Goal: Find specific page/section: Find specific page/section

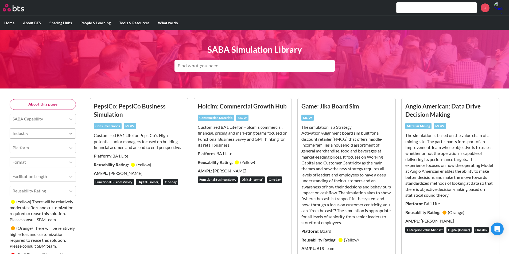
click at [71, 133] on icon at bounding box center [70, 133] width 5 height 5
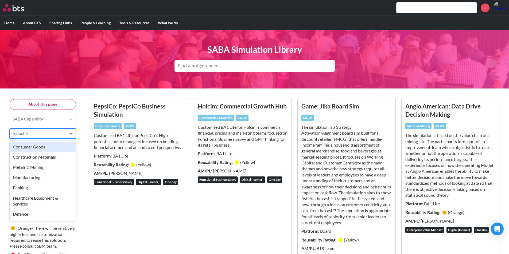
click at [64, 135] on div "Industry" at bounding box center [38, 133] width 56 height 9
click at [49, 168] on div "Metals & Mining" at bounding box center [43, 167] width 66 height 10
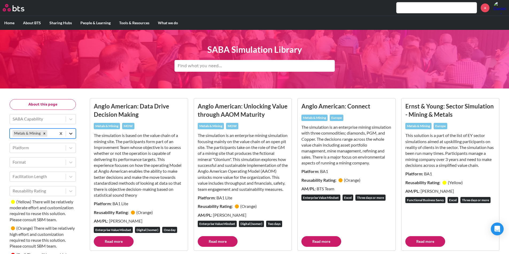
click at [70, 135] on icon at bounding box center [70, 133] width 5 height 5
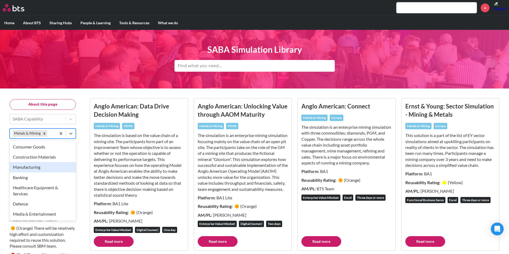
click at [41, 172] on div "Manufacturing" at bounding box center [43, 167] width 66 height 10
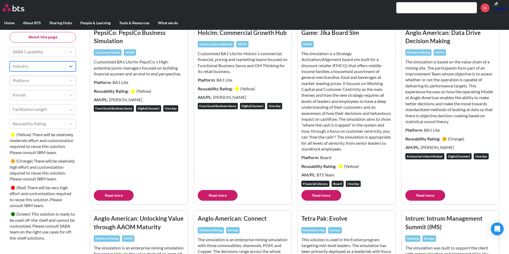
scroll to position [268, 0]
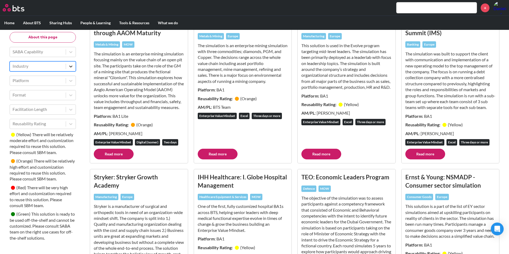
click at [70, 69] on div at bounding box center [71, 67] width 10 height 10
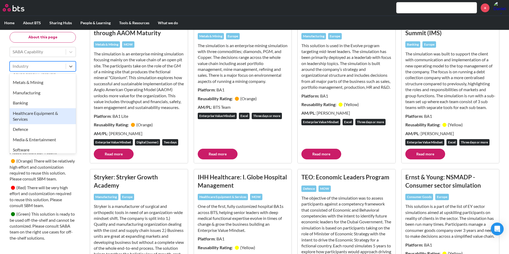
scroll to position [27, 0]
click at [45, 122] on div "Defence" at bounding box center [43, 121] width 66 height 10
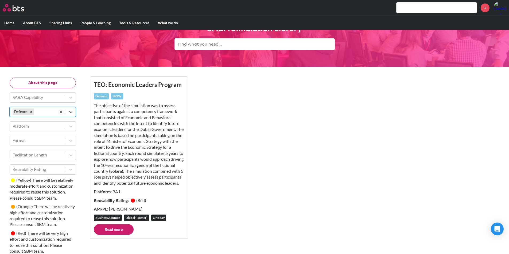
scroll to position [20, 0]
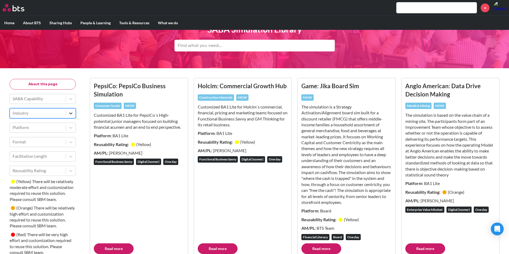
click at [72, 112] on icon at bounding box center [70, 113] width 5 height 5
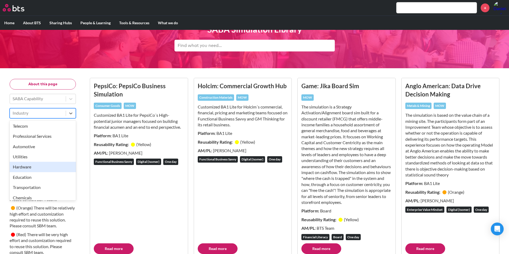
scroll to position [170, 0]
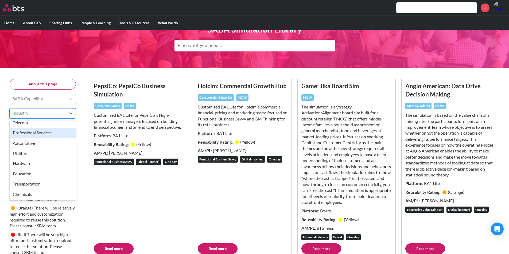
click at [44, 133] on div "Professional Services" at bounding box center [43, 133] width 66 height 10
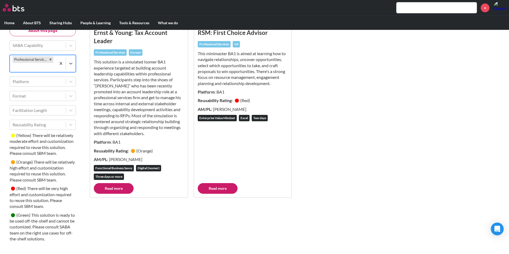
scroll to position [81, 0]
